Goal: Leave review/rating

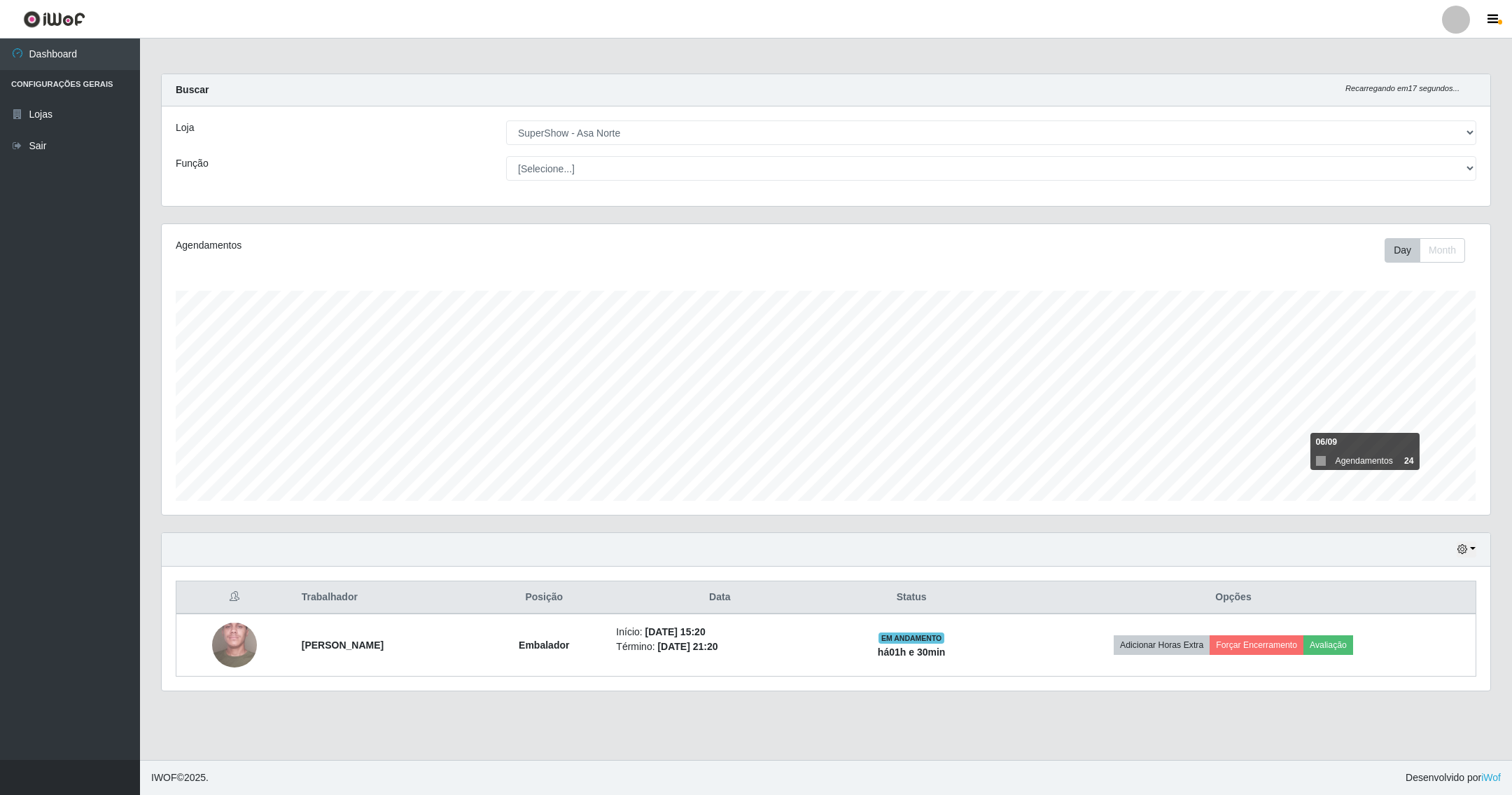
select select "71"
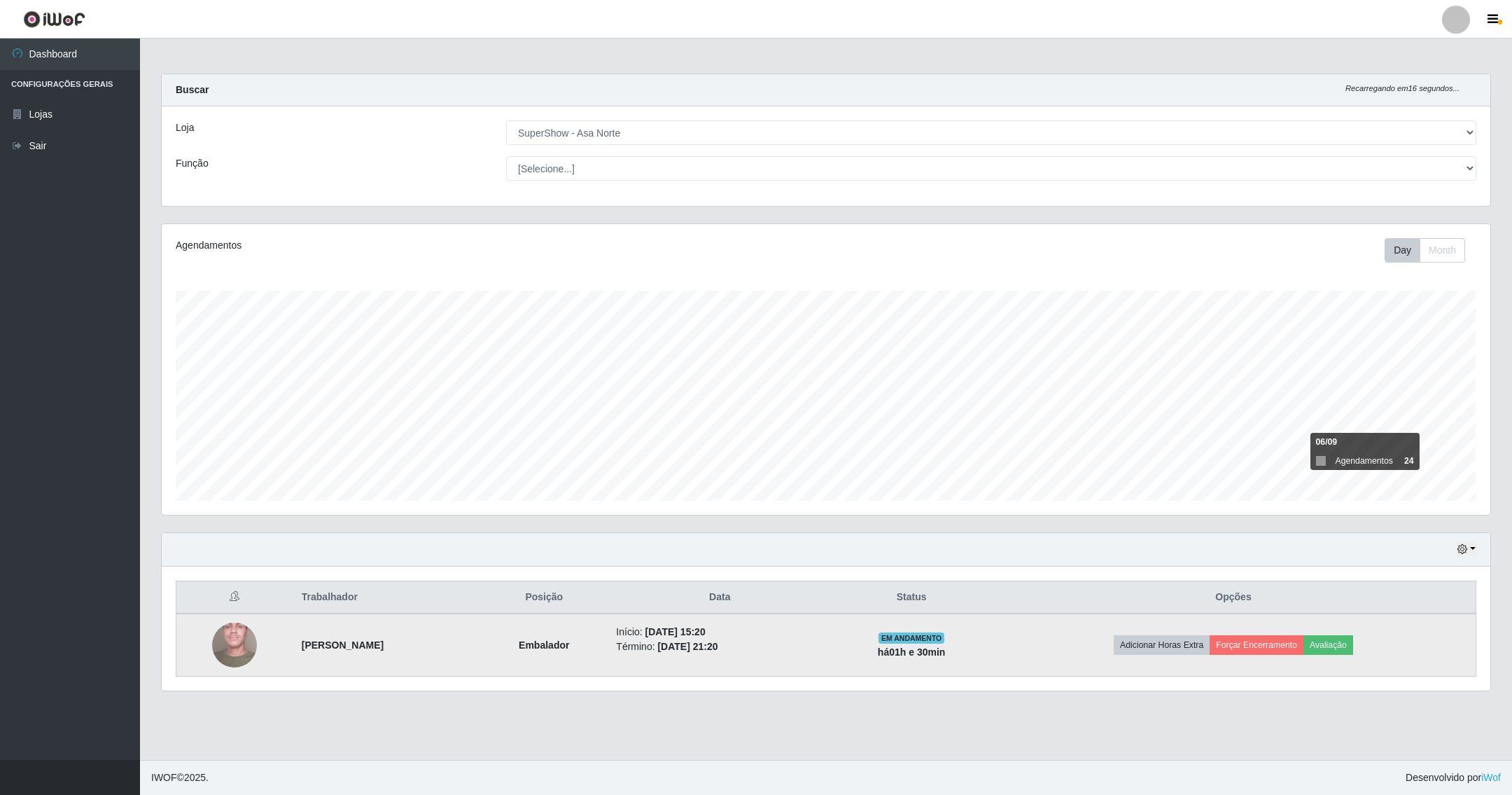
drag, startPoint x: 1364, startPoint y: 584, endPoint x: 1393, endPoint y: 623, distance: 48.6
click at [1393, 623] on div "Trabalhador Posição Data Status Opções [PERSON_NAME] Início: [DATE] 15:20 Térmi…" at bounding box center [826, 628] width 1329 height 124
click at [1338, 645] on button "Avaliação" at bounding box center [1328, 645] width 49 height 20
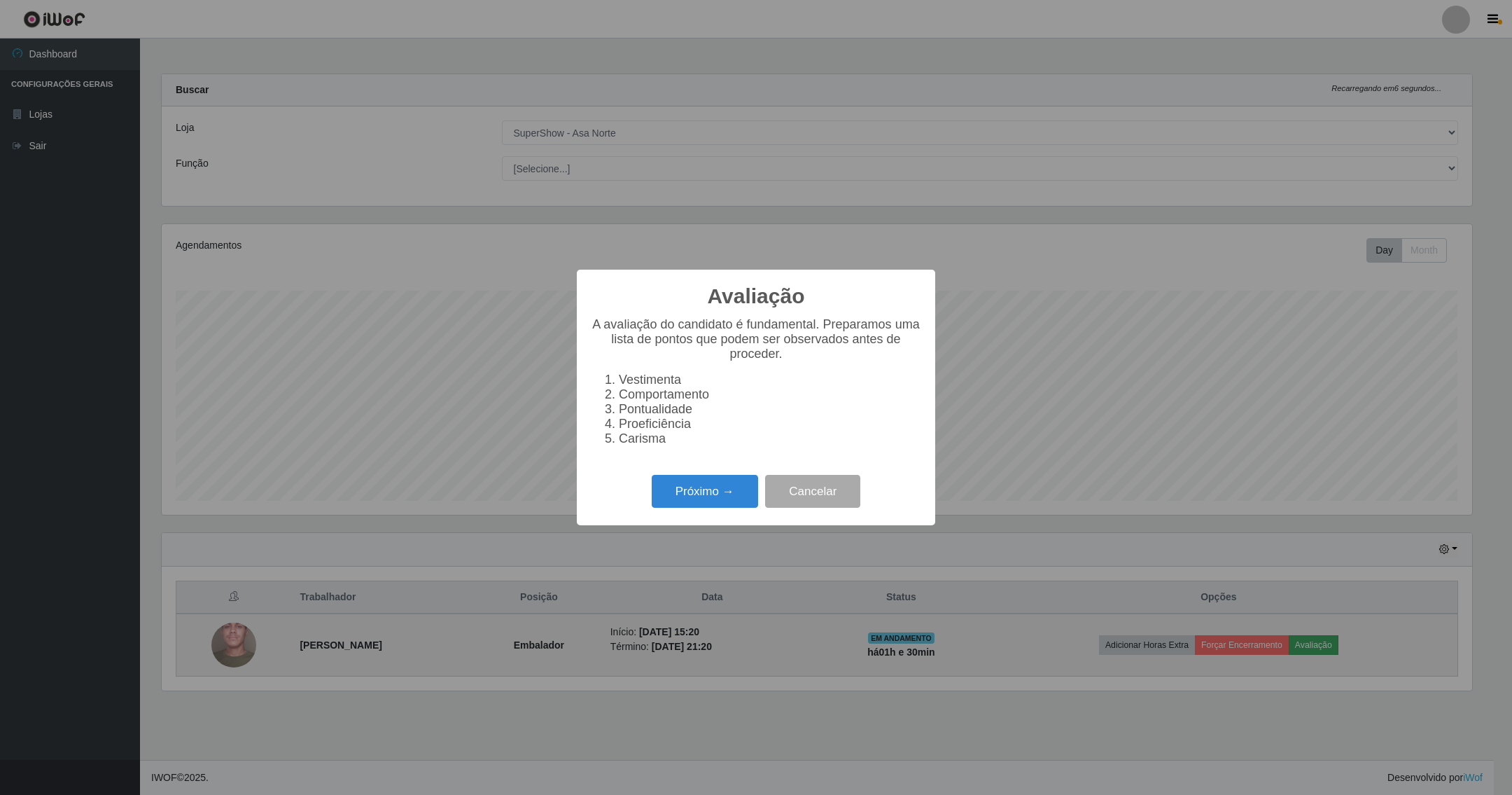
scroll to position [700164, 698850]
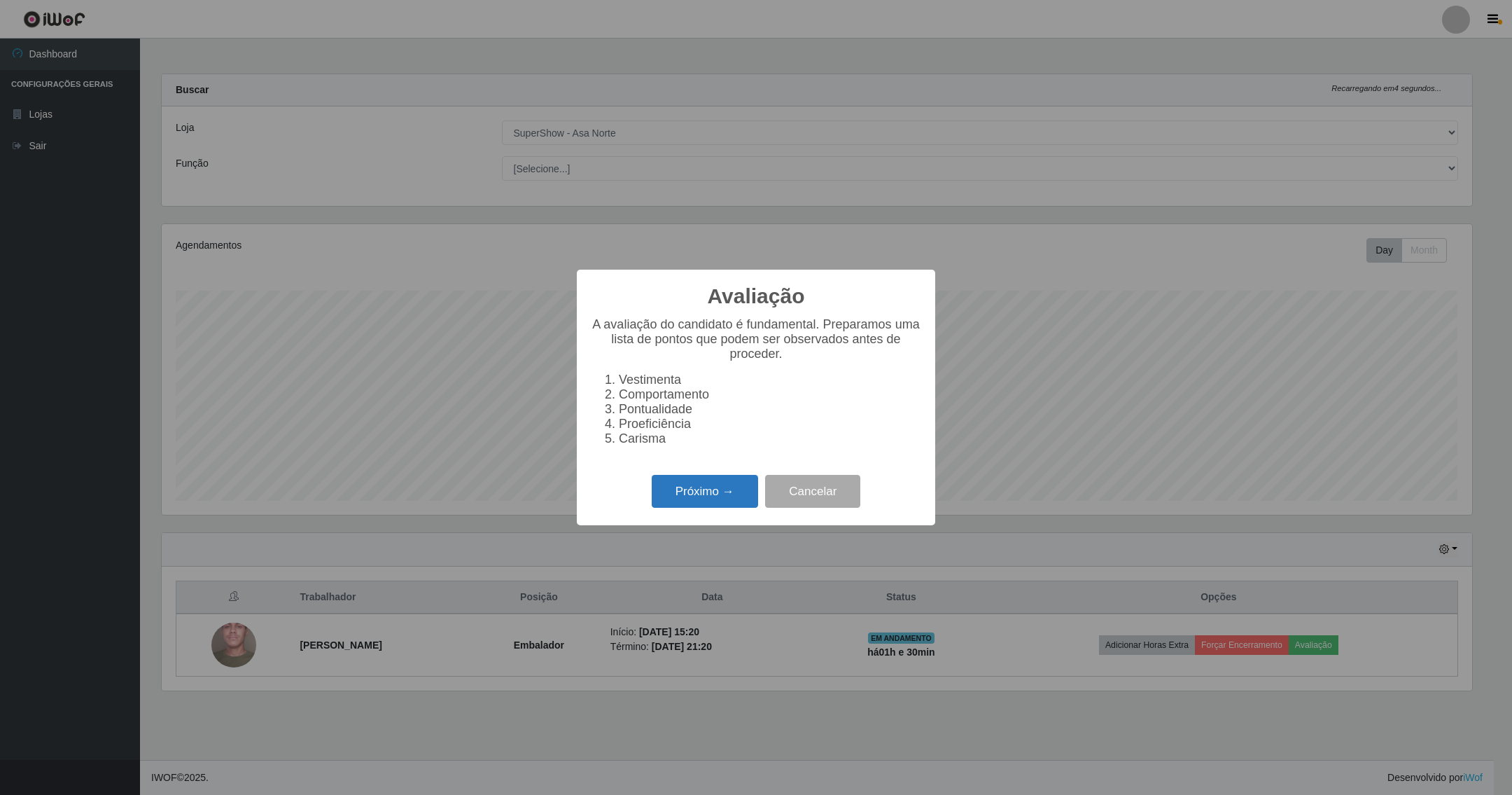
click at [712, 494] on button "Próximo →" at bounding box center [705, 491] width 107 height 33
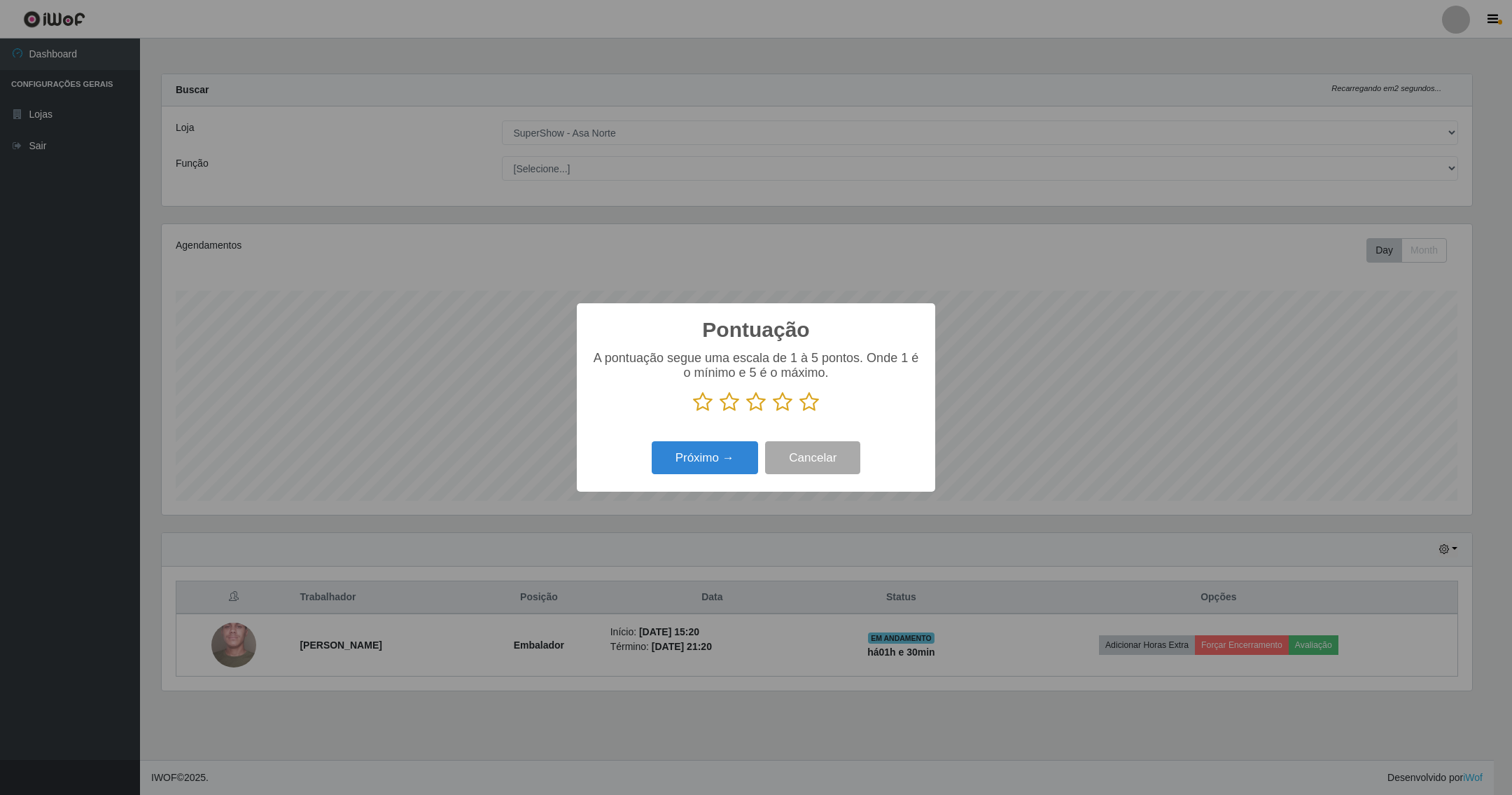
click at [815, 399] on icon at bounding box center [809, 402] width 20 height 21
click at [800, 413] on input "radio" at bounding box center [800, 413] width 0 height 0
click at [731, 454] on button "Próximo →" at bounding box center [705, 458] width 107 height 33
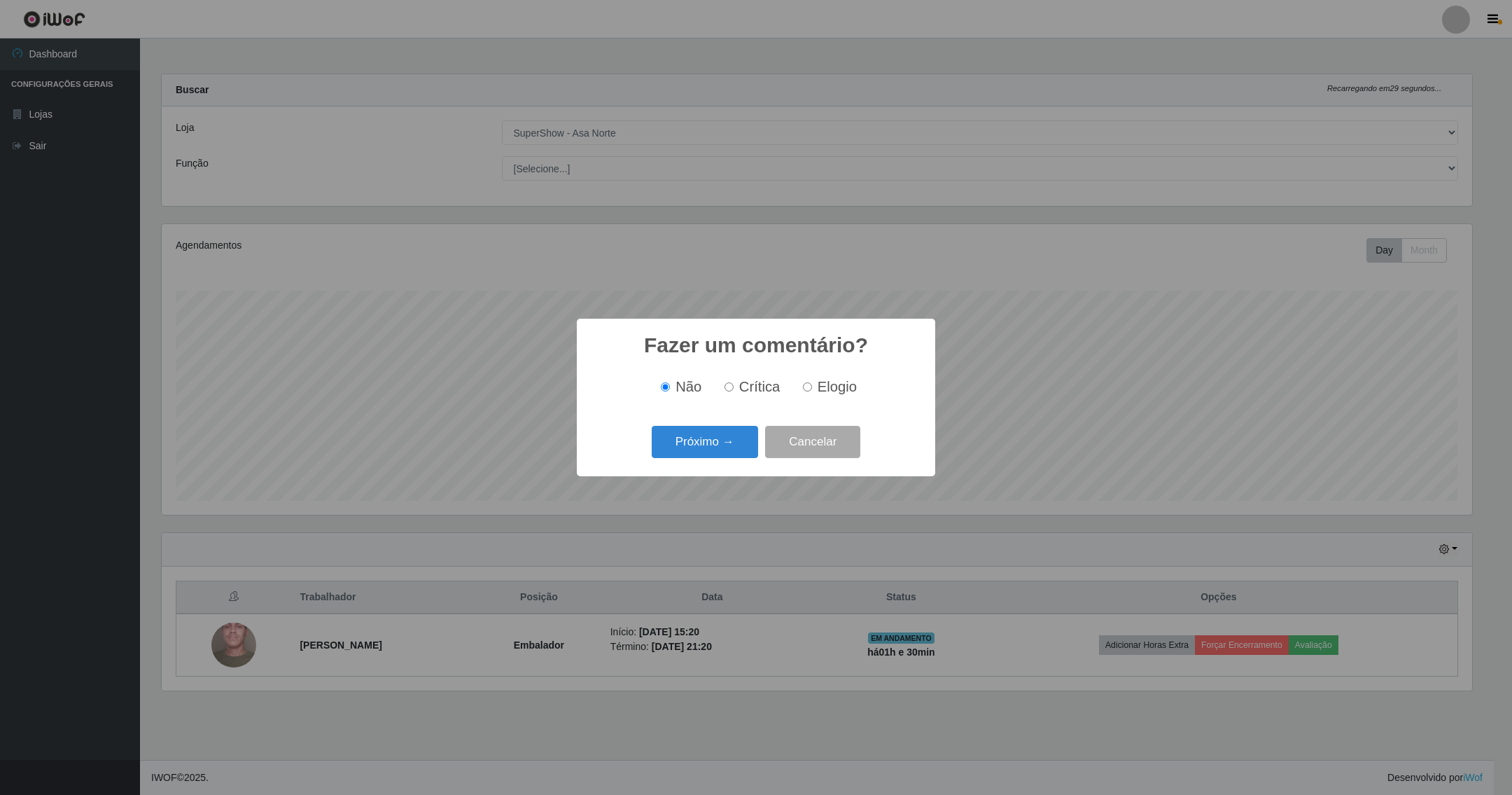
click at [804, 385] on input "Elogio" at bounding box center [807, 387] width 9 height 9
radio input "true"
click at [729, 441] on button "Próximo →" at bounding box center [705, 442] width 107 height 33
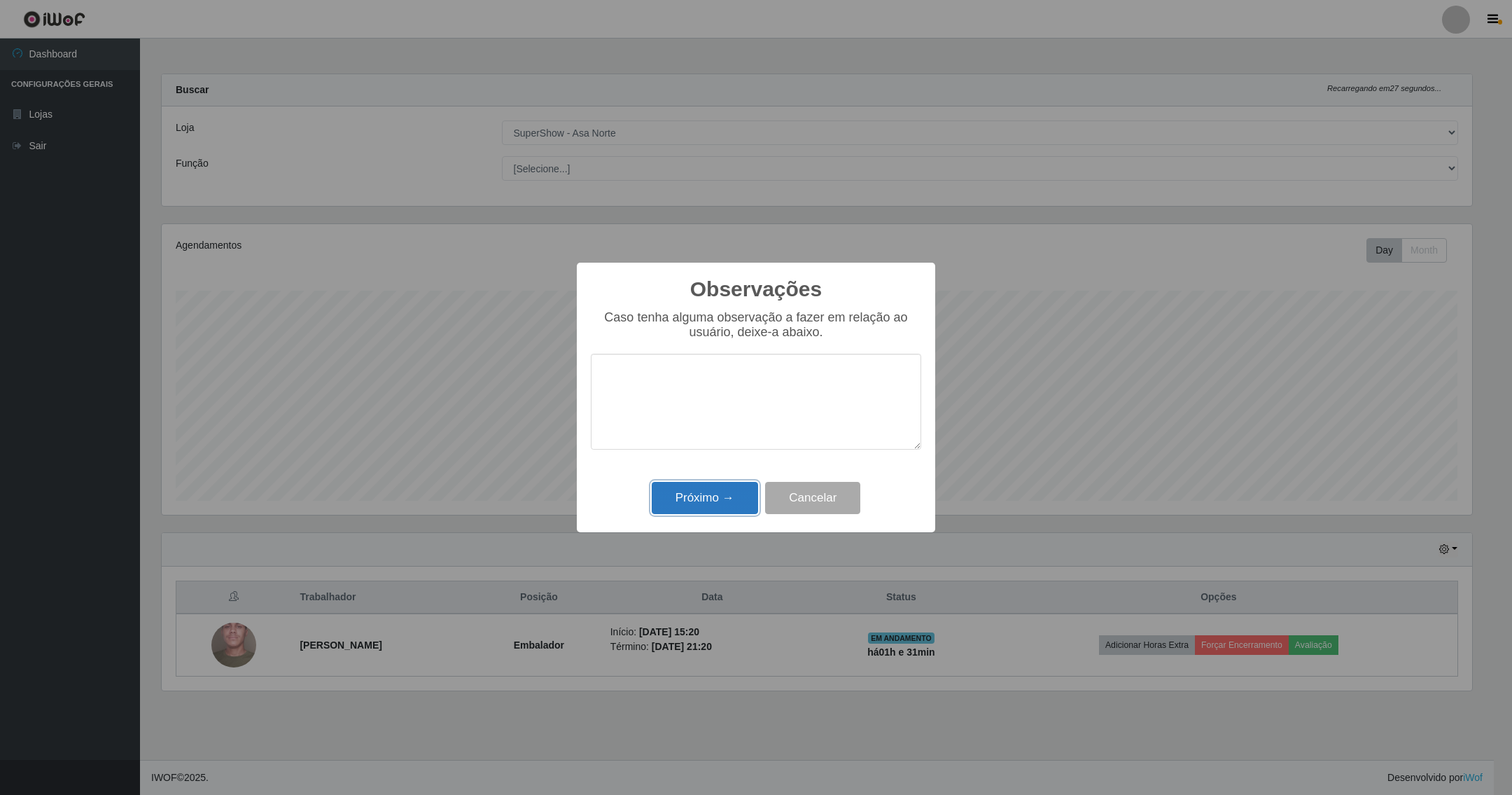
click at [720, 498] on button "Próximo →" at bounding box center [705, 498] width 107 height 33
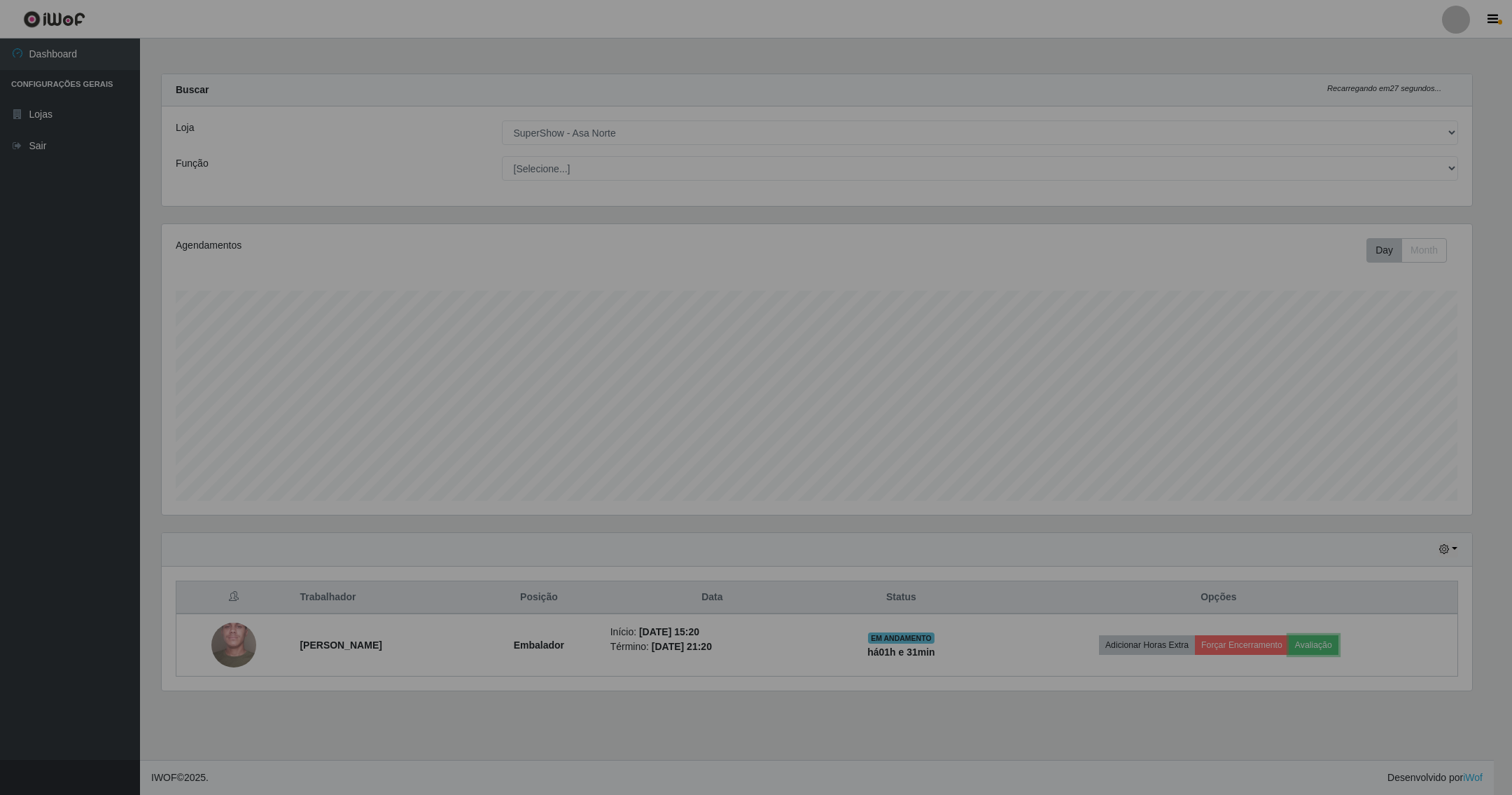
scroll to position [292, 1327]
